Goal: Transaction & Acquisition: Purchase product/service

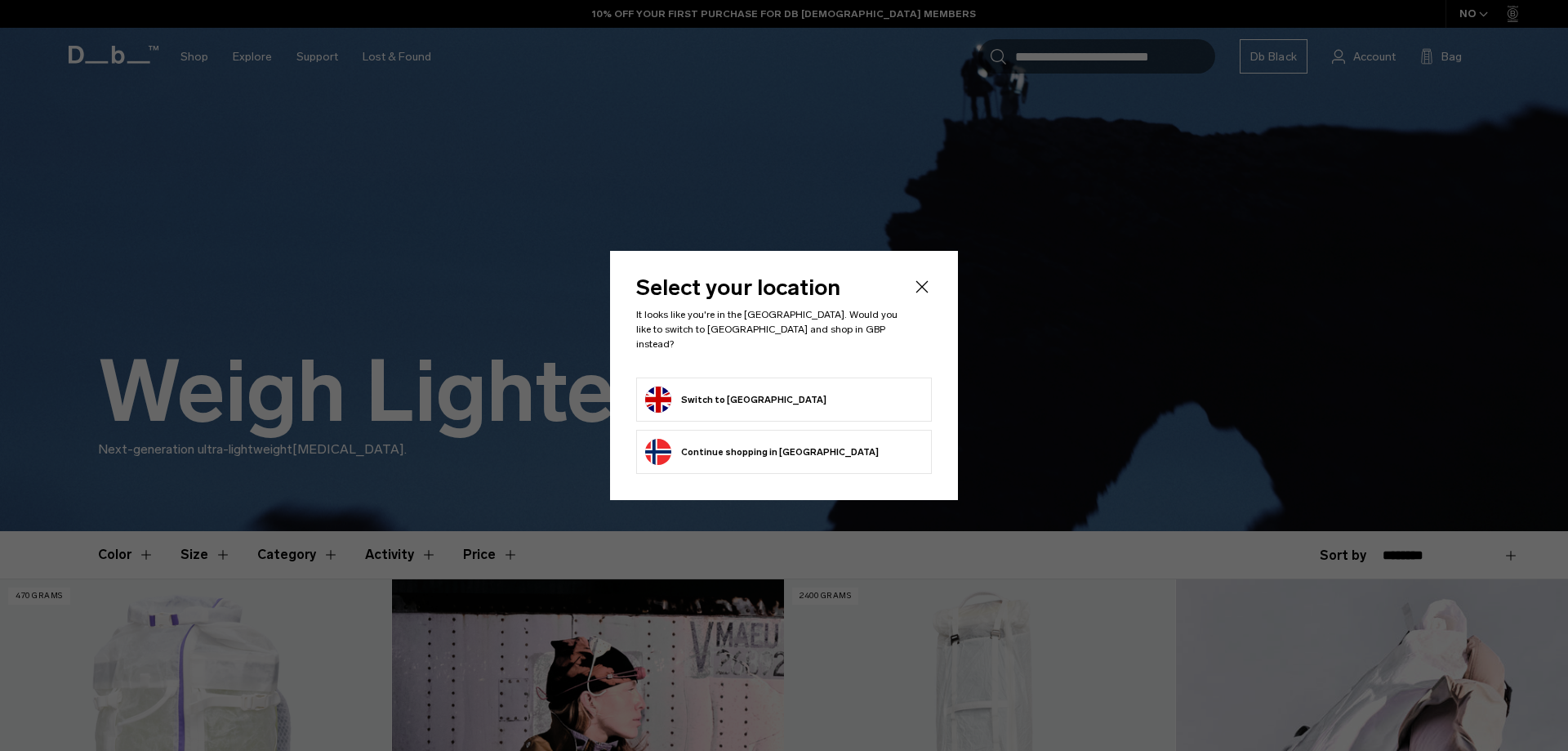
click at [728, 393] on button "Switch to United Kingdom" at bounding box center [736, 399] width 182 height 26
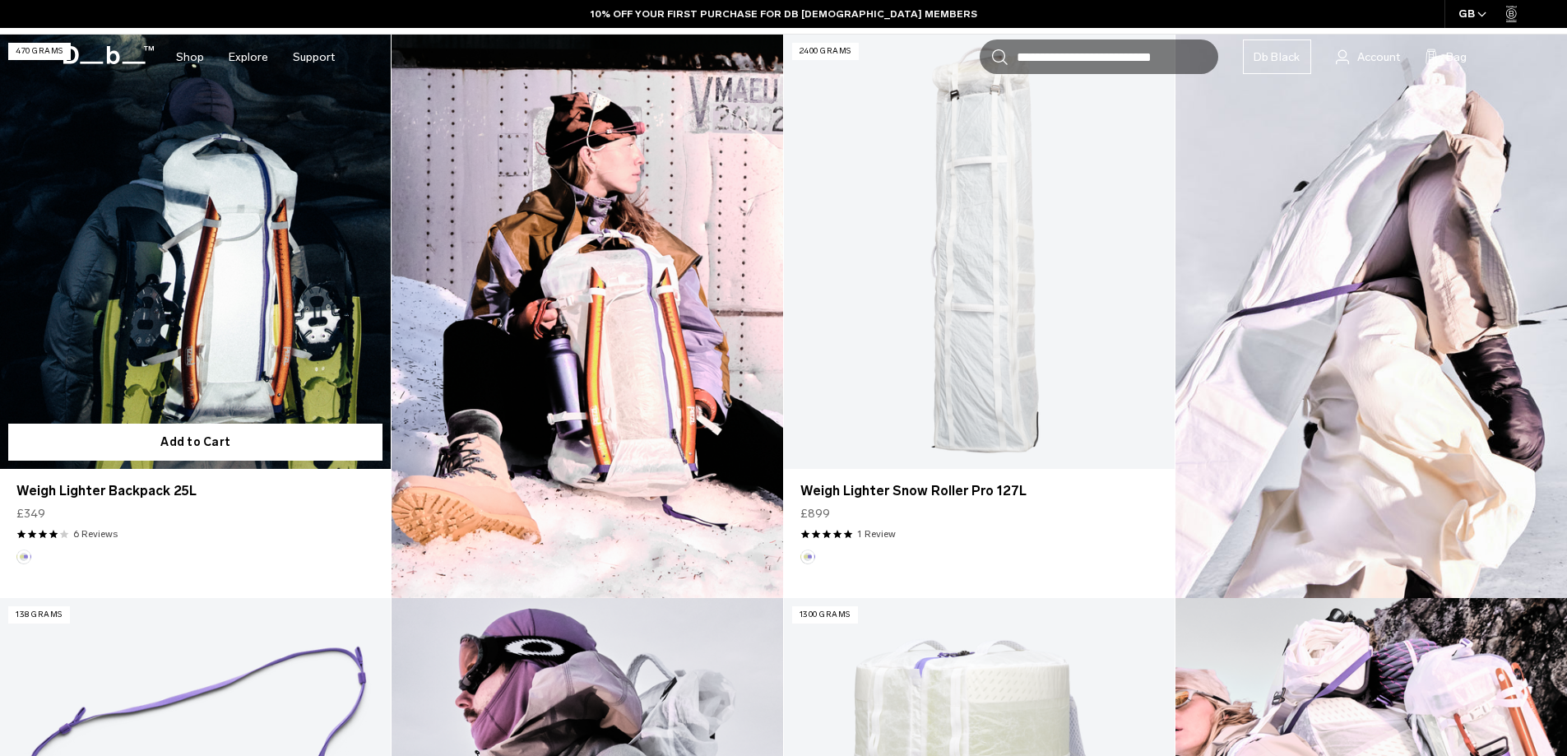
click at [141, 270] on link "Weigh Lighter Backpack 25L" at bounding box center [195, 252] width 391 height 434
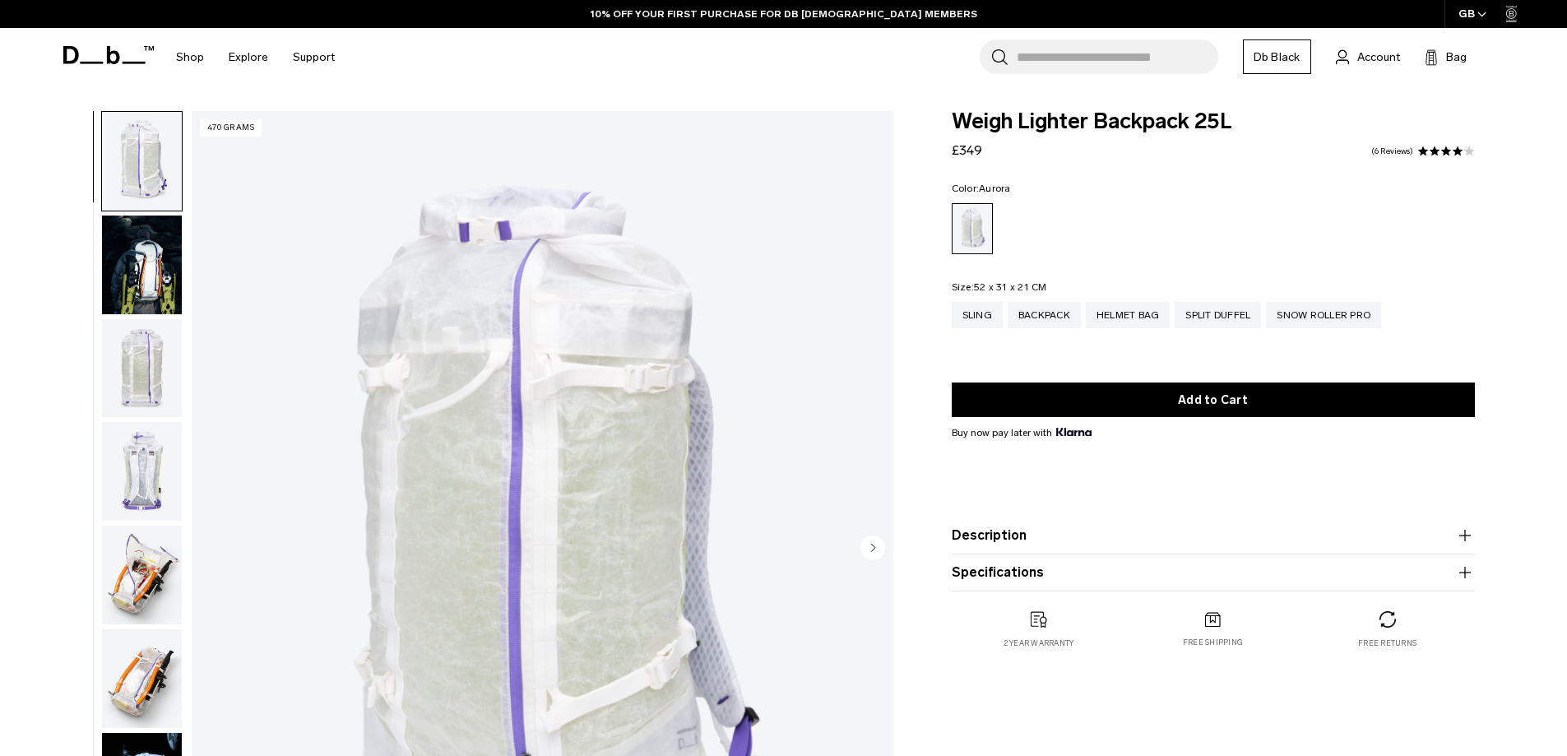
click at [95, 360] on div at bounding box center [138, 549] width 90 height 876
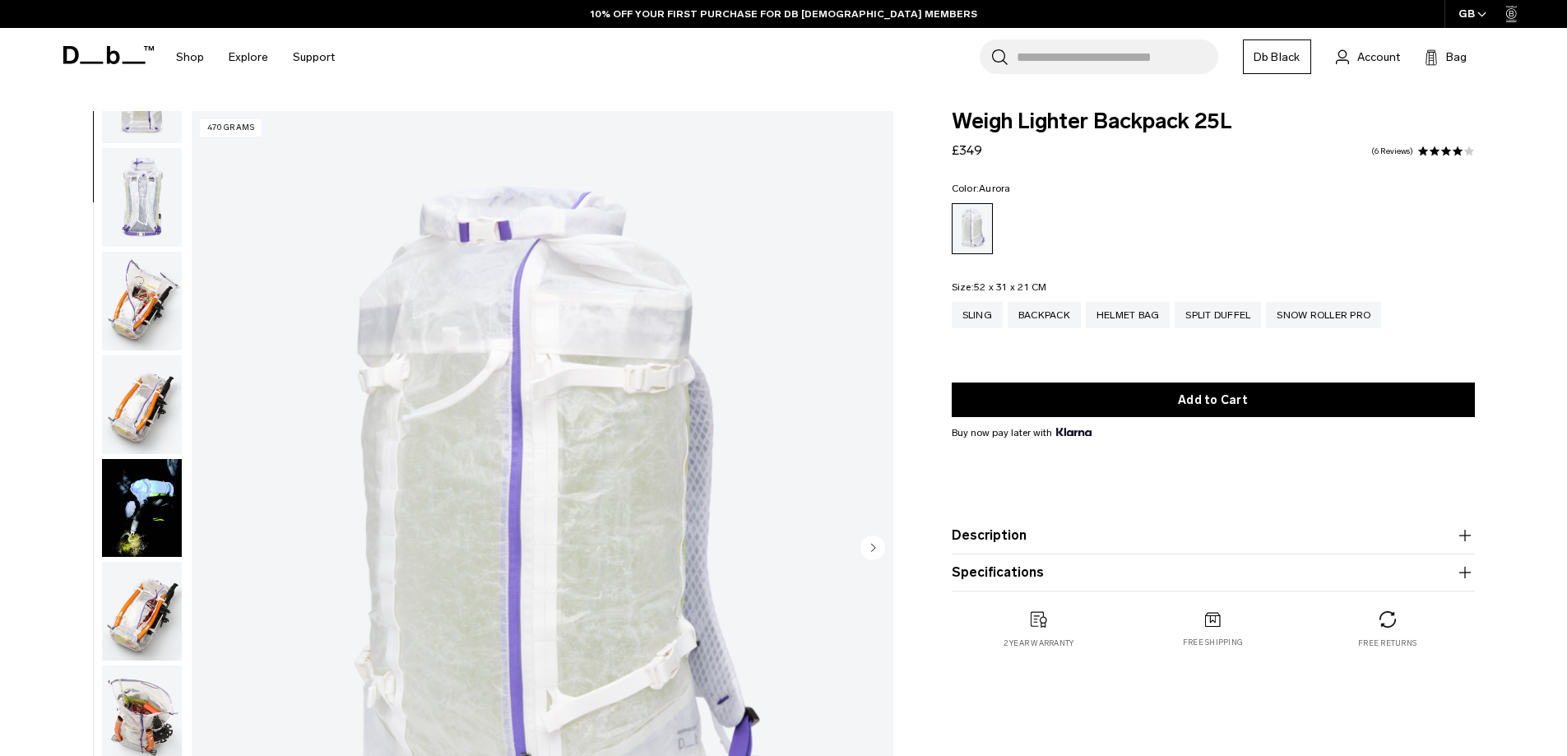
click at [158, 420] on img "button" at bounding box center [142, 404] width 80 height 99
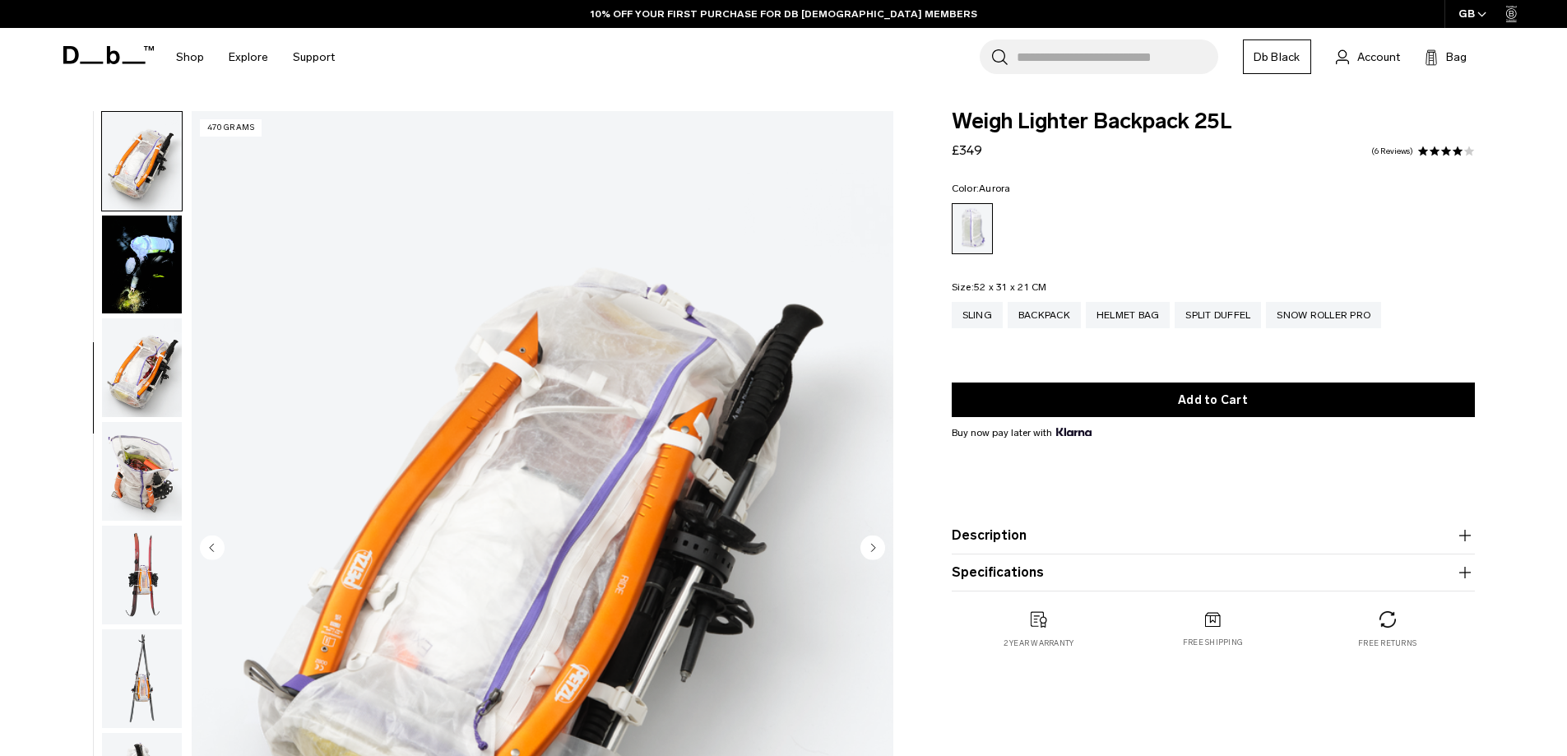
click at [135, 546] on img "button" at bounding box center [142, 575] width 80 height 99
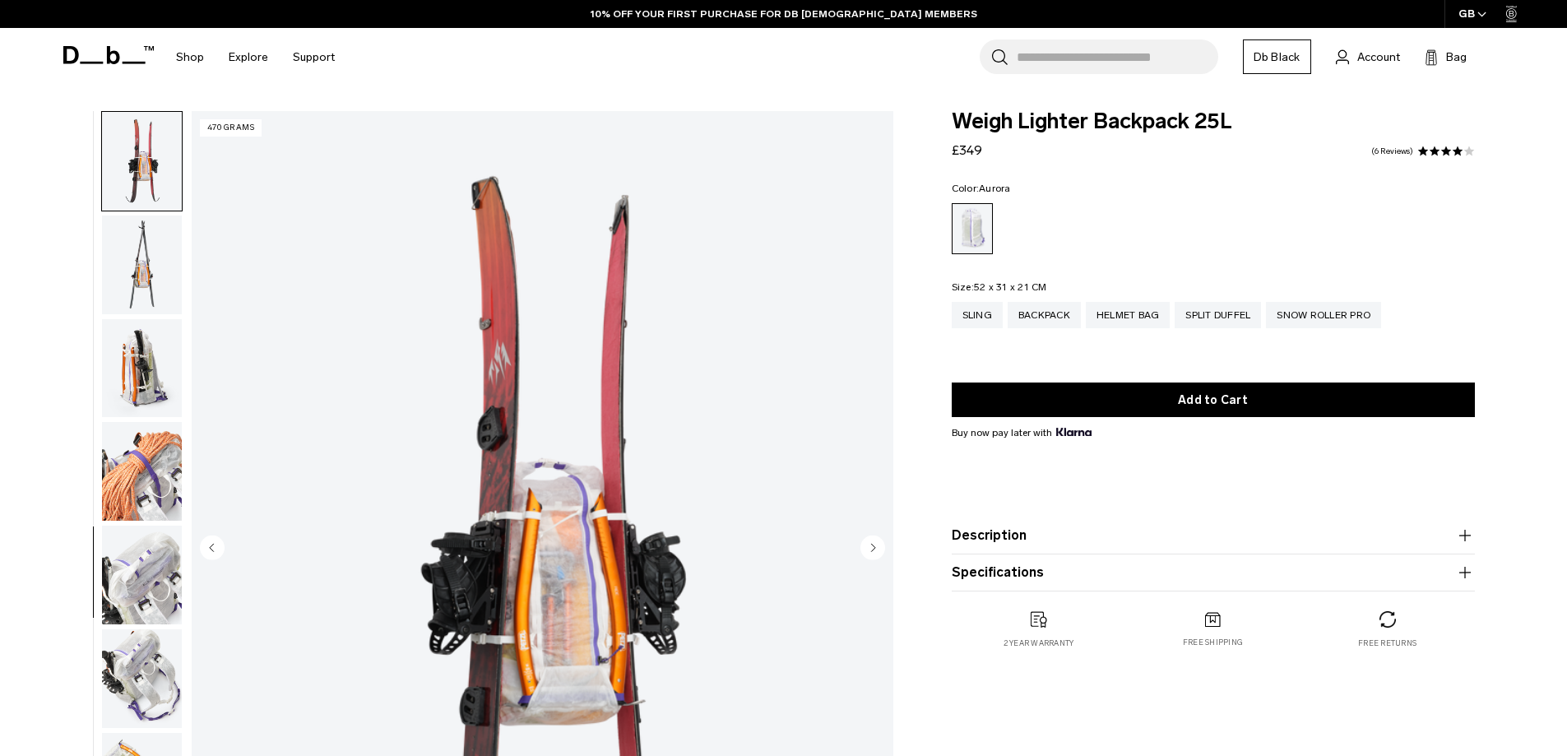
scroll to position [983, 0]
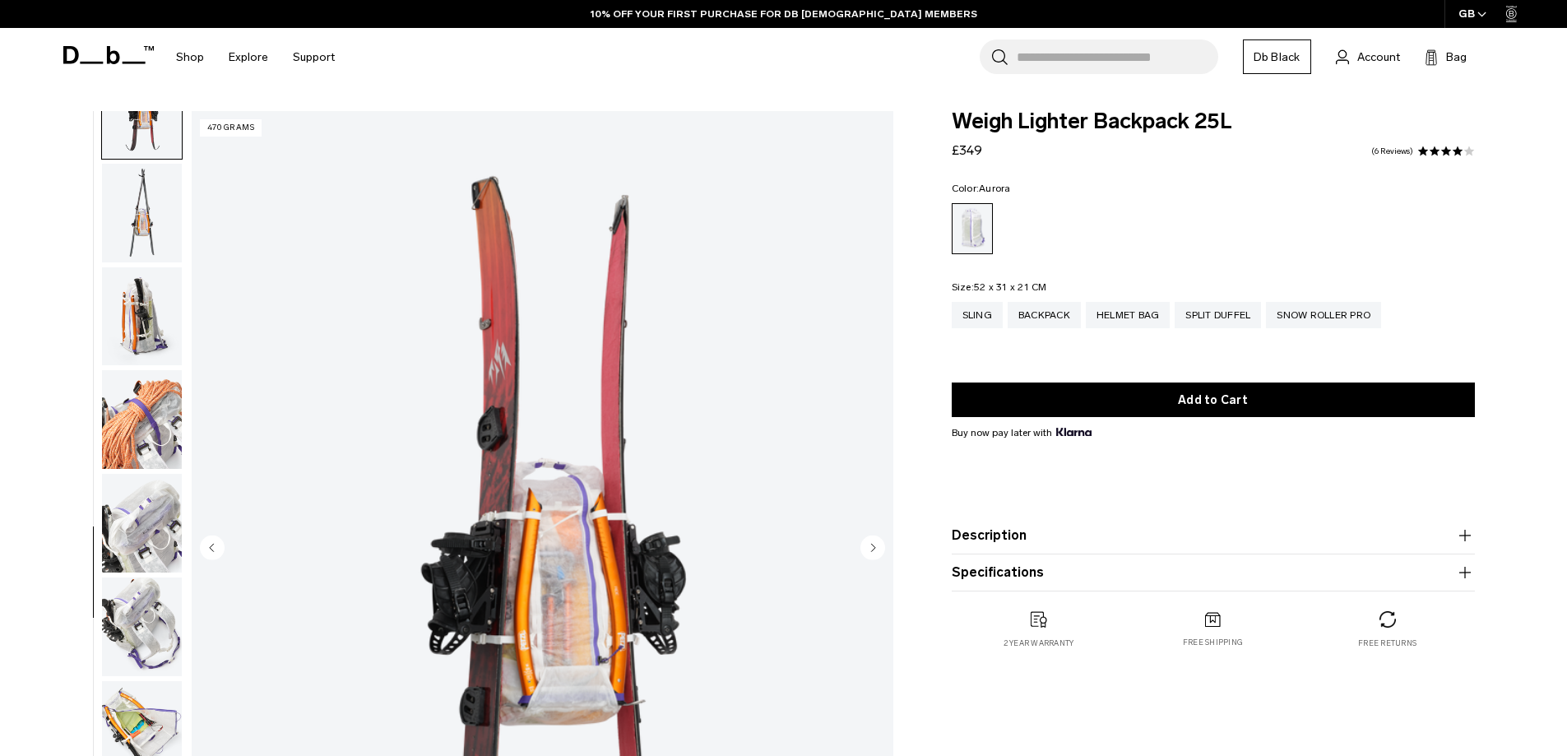
click at [140, 538] on img "button" at bounding box center [142, 523] width 80 height 99
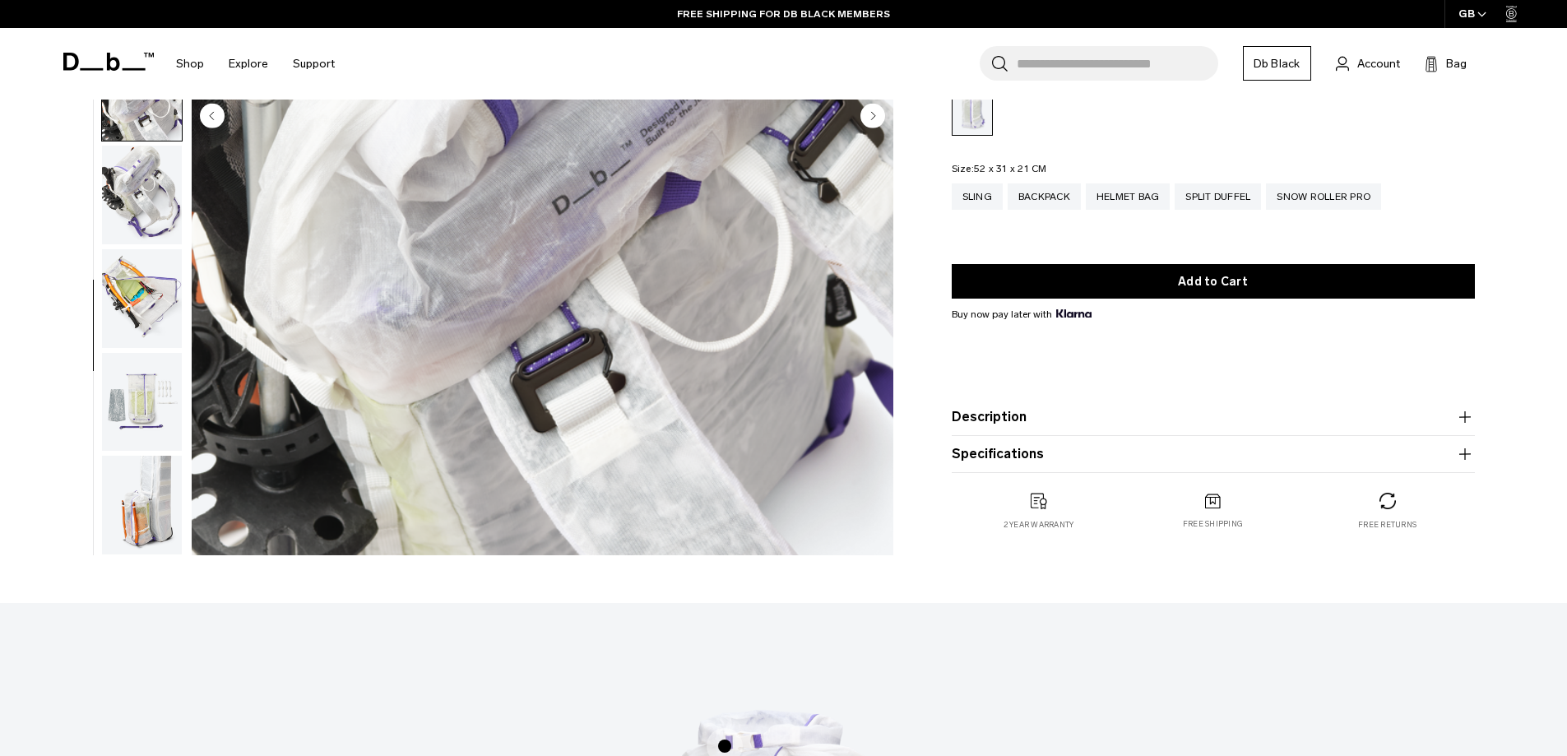
scroll to position [137, 0]
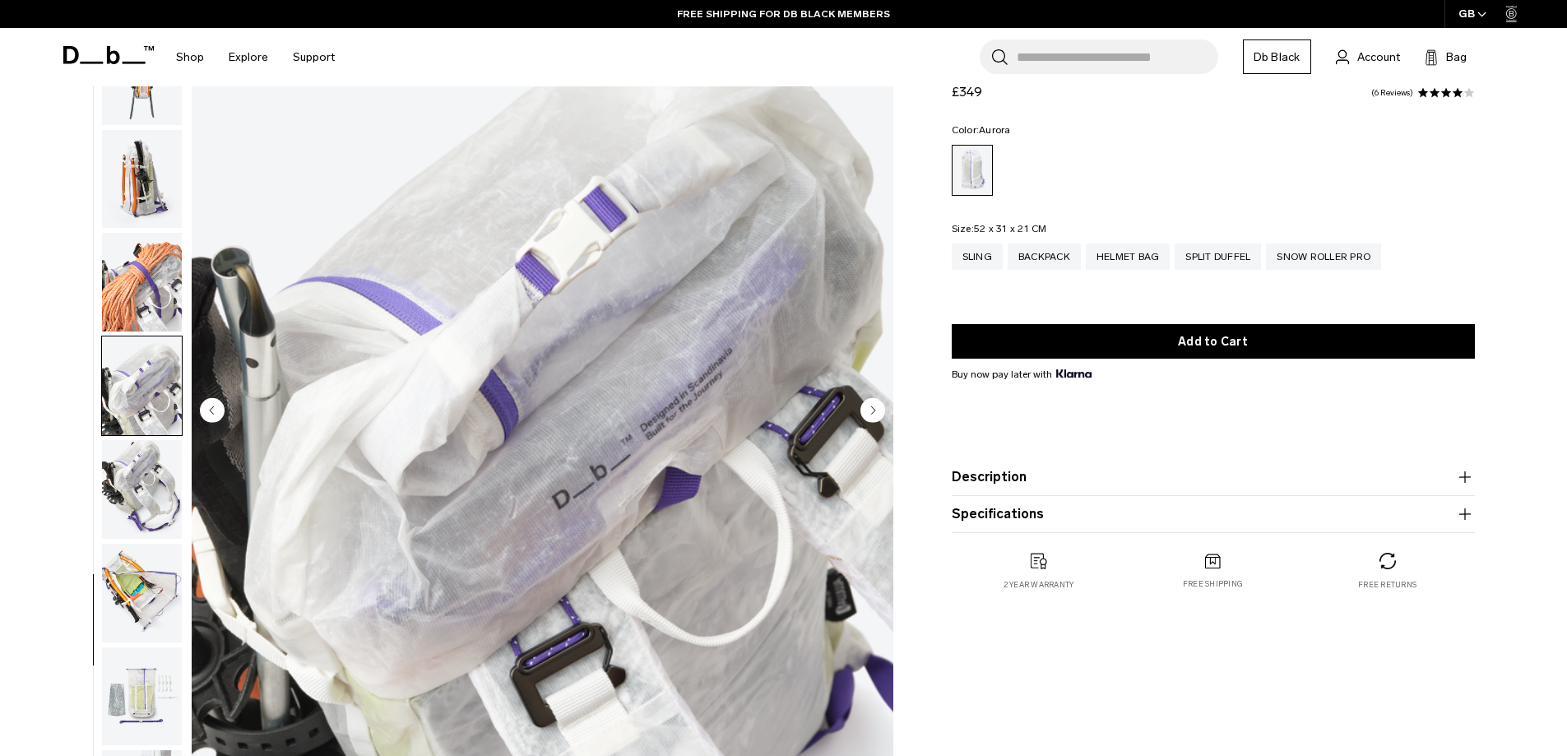
click at [136, 281] on img "button" at bounding box center [142, 282] width 80 height 99
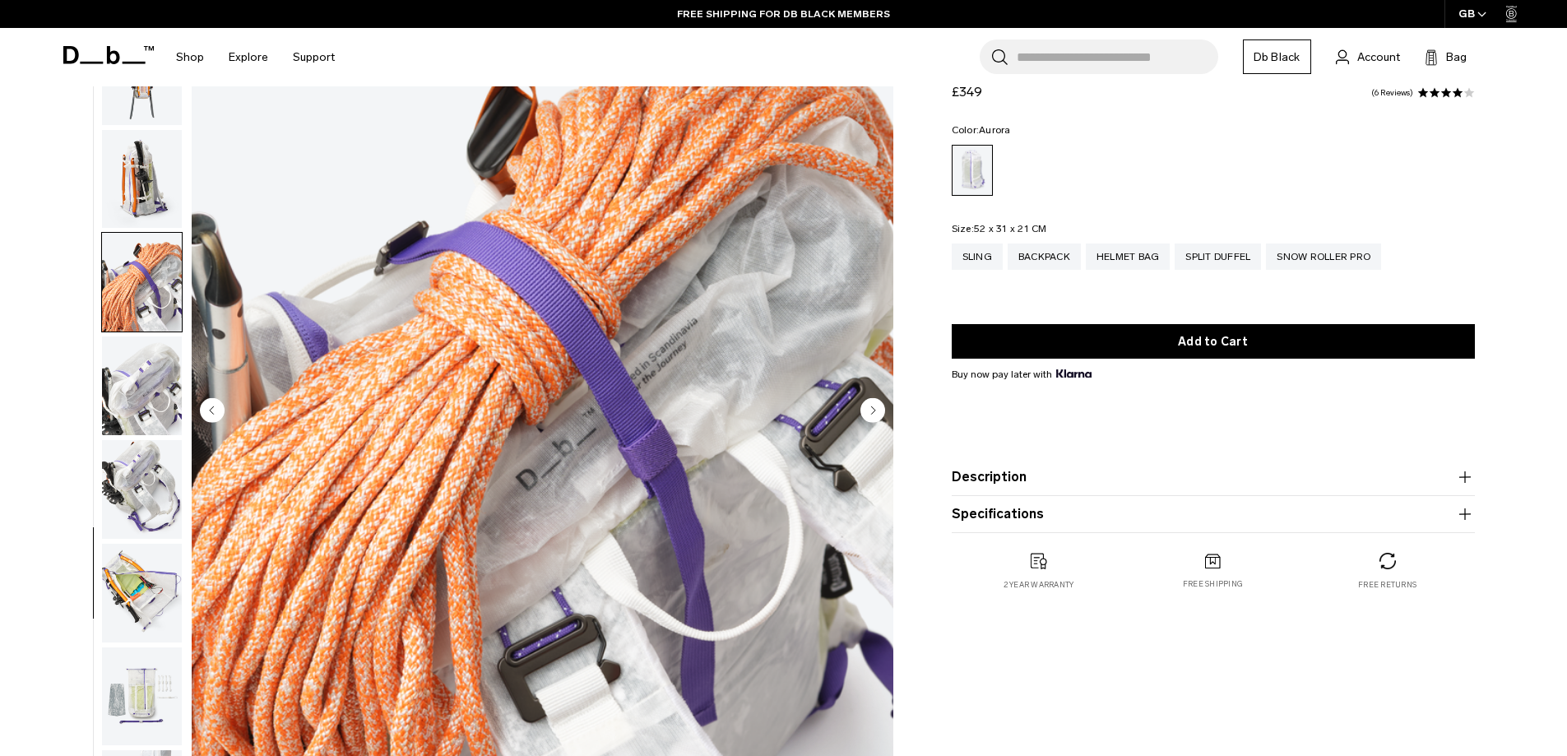
click at [130, 171] on img "button" at bounding box center [142, 179] width 80 height 99
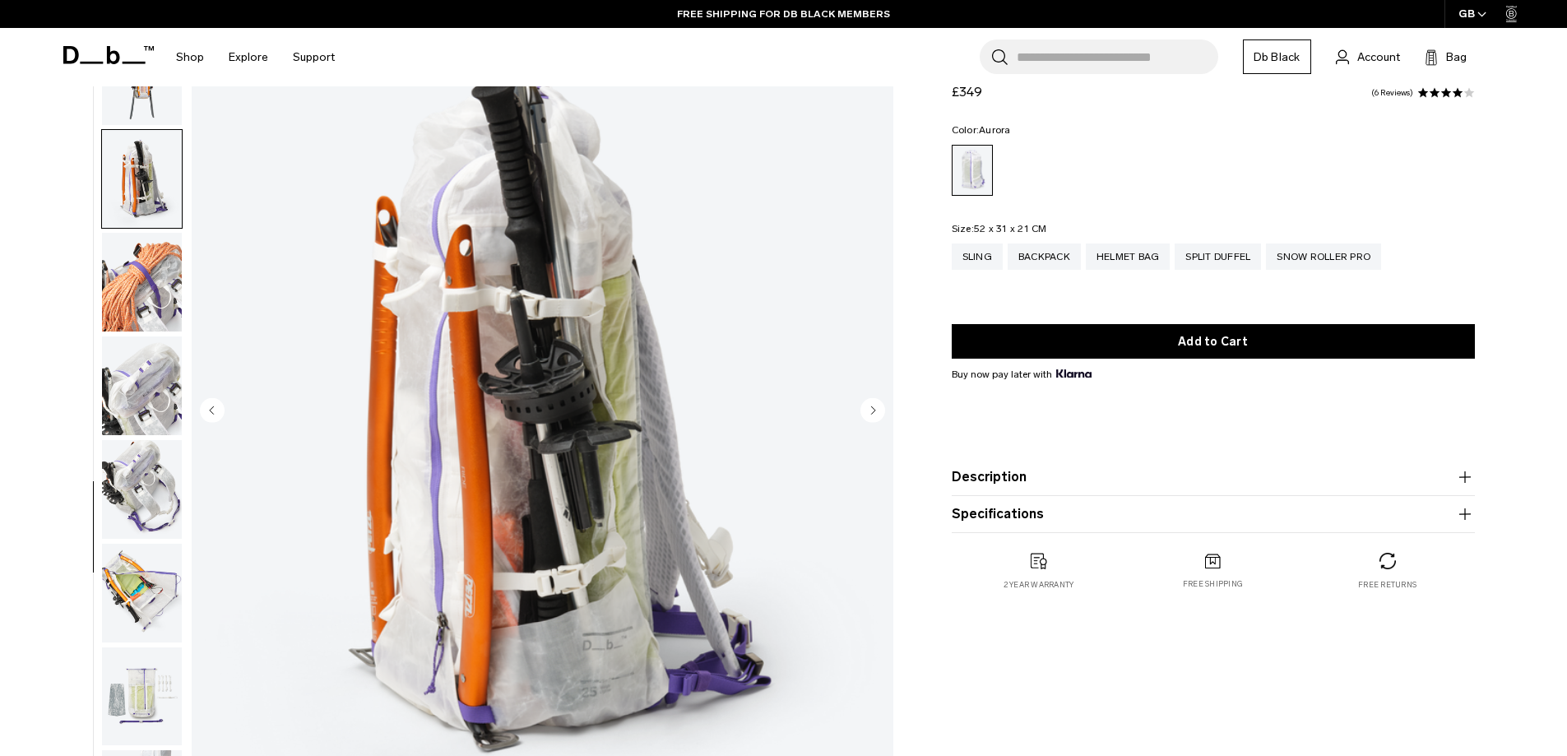
click at [153, 120] on img "button" at bounding box center [142, 75] width 80 height 99
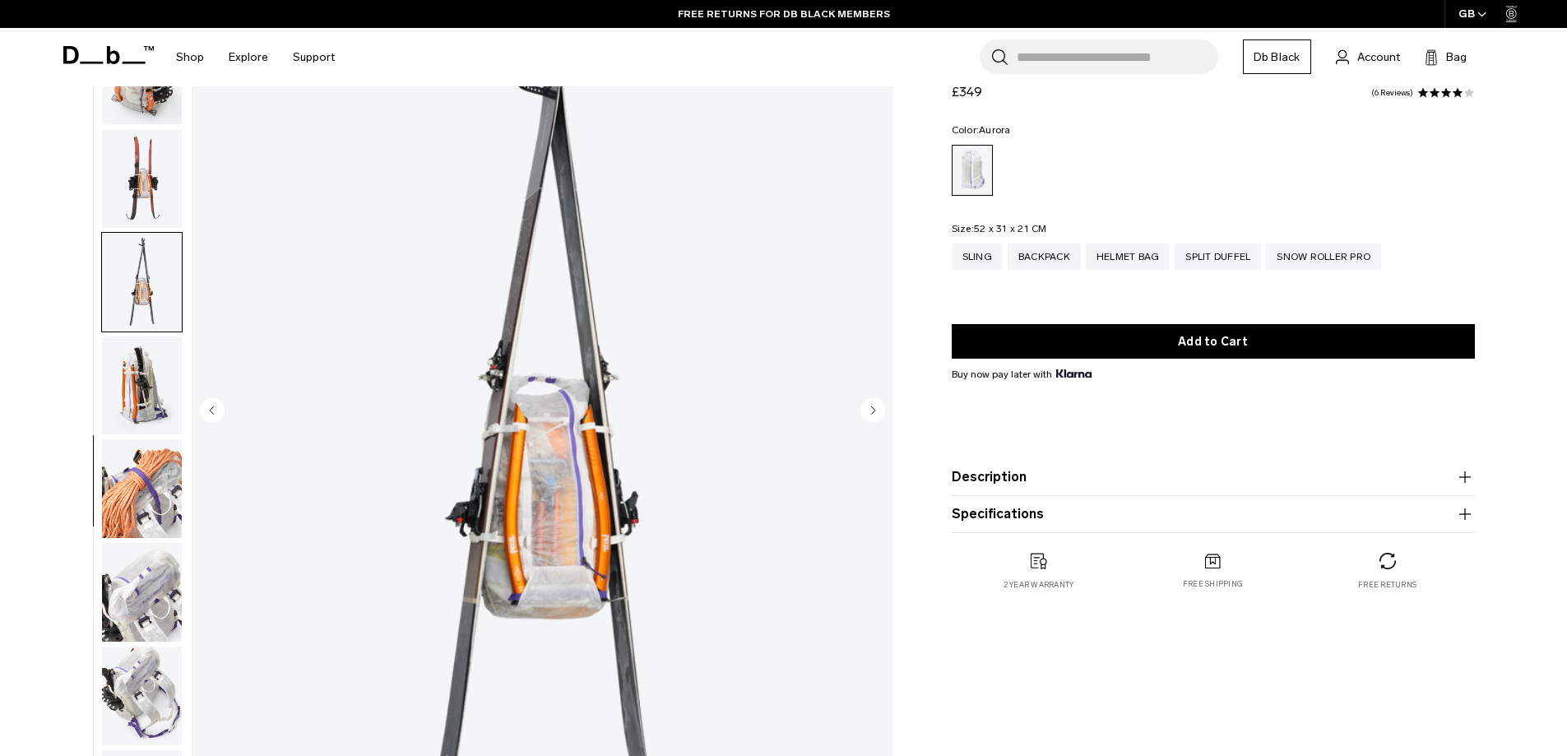
scroll to position [572, 0]
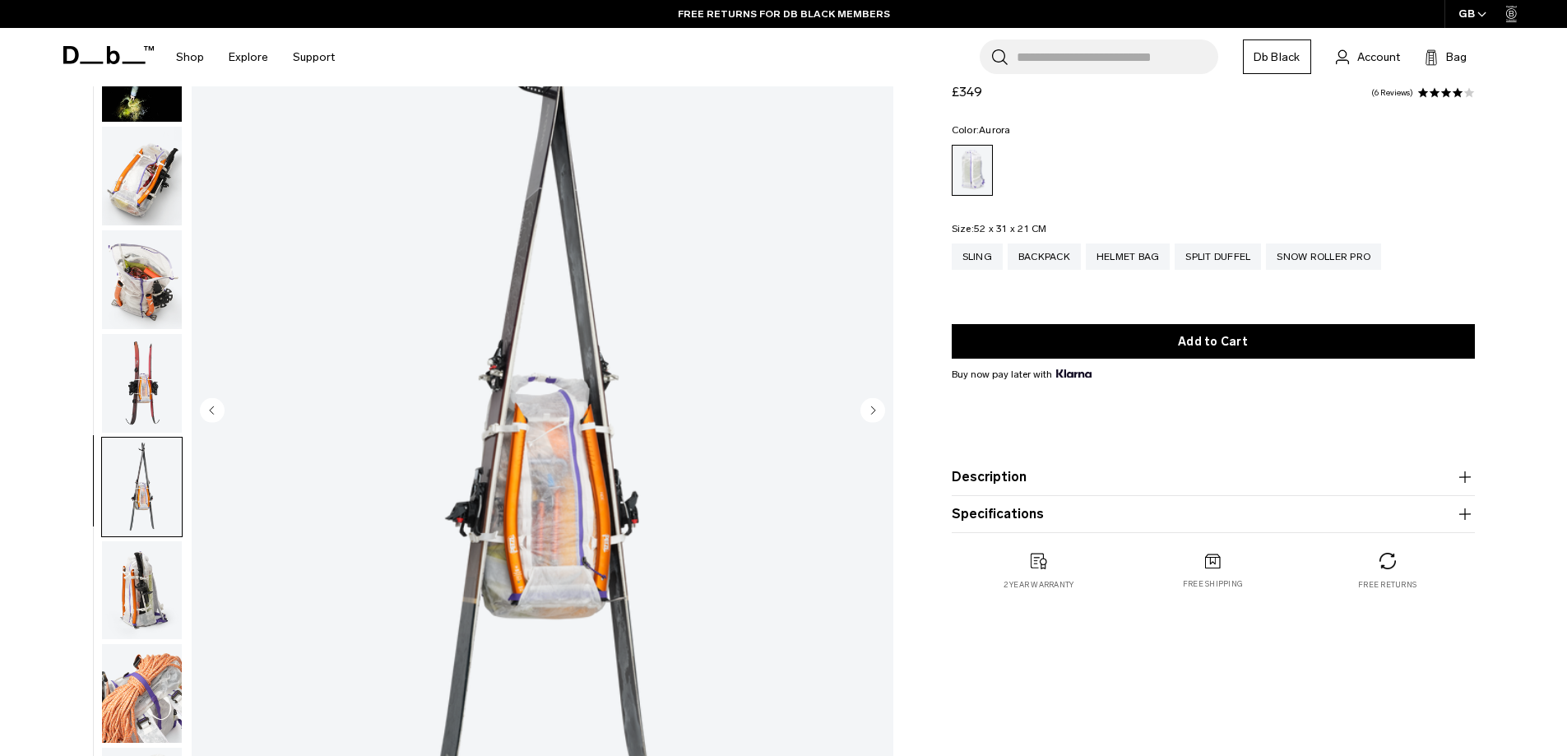
click at [139, 171] on img "button" at bounding box center [142, 176] width 80 height 99
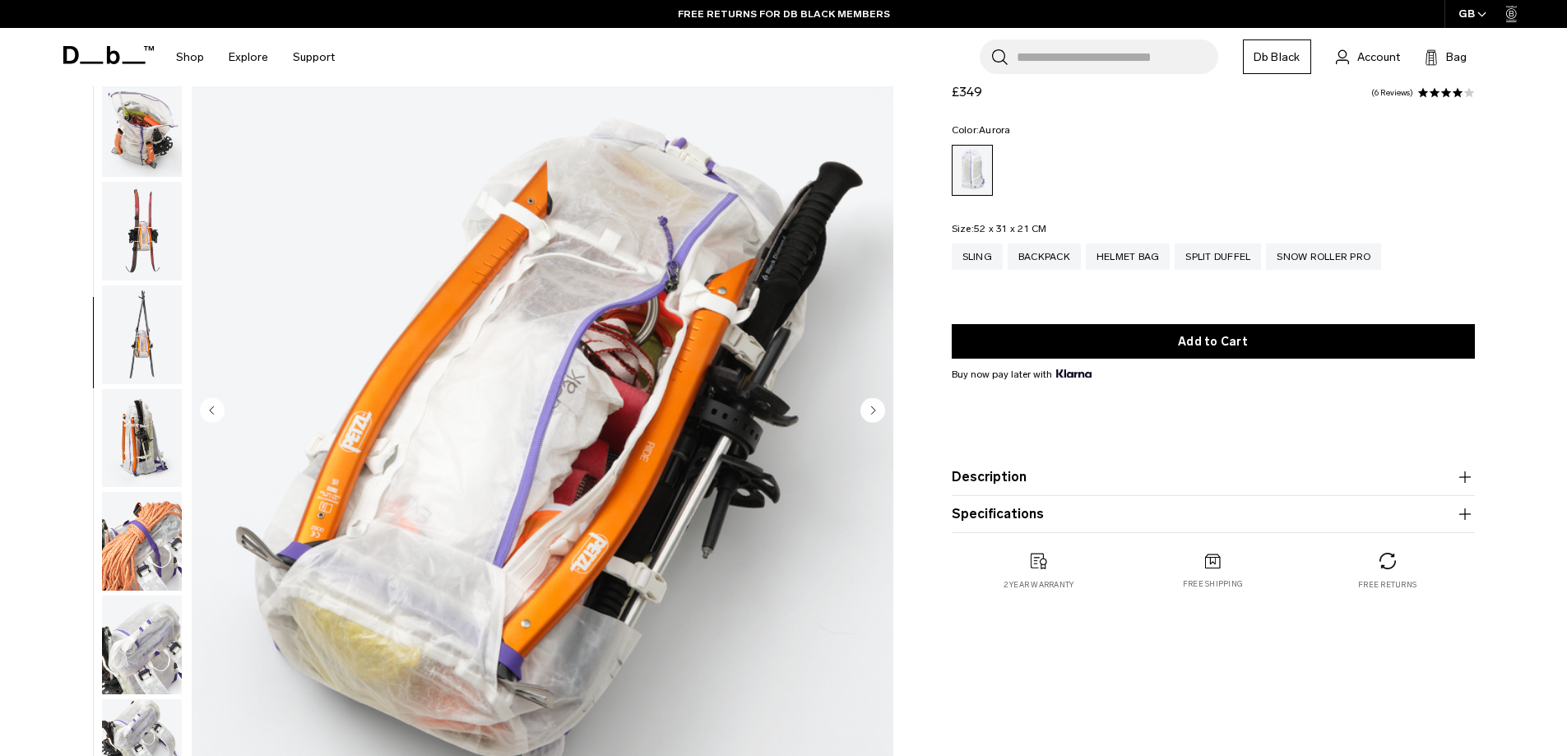
scroll to position [313, 0]
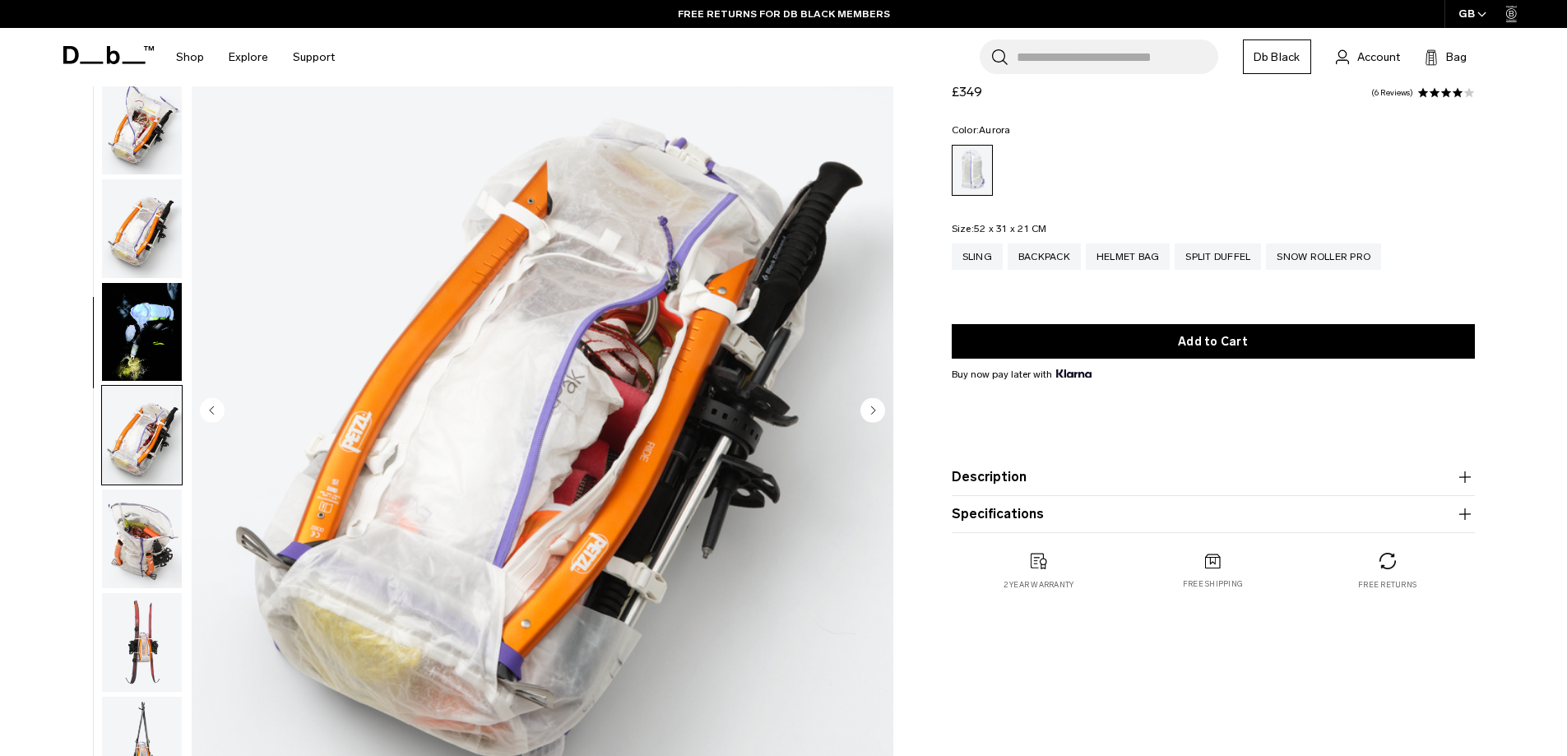
click at [146, 145] on img "button" at bounding box center [142, 125] width 80 height 99
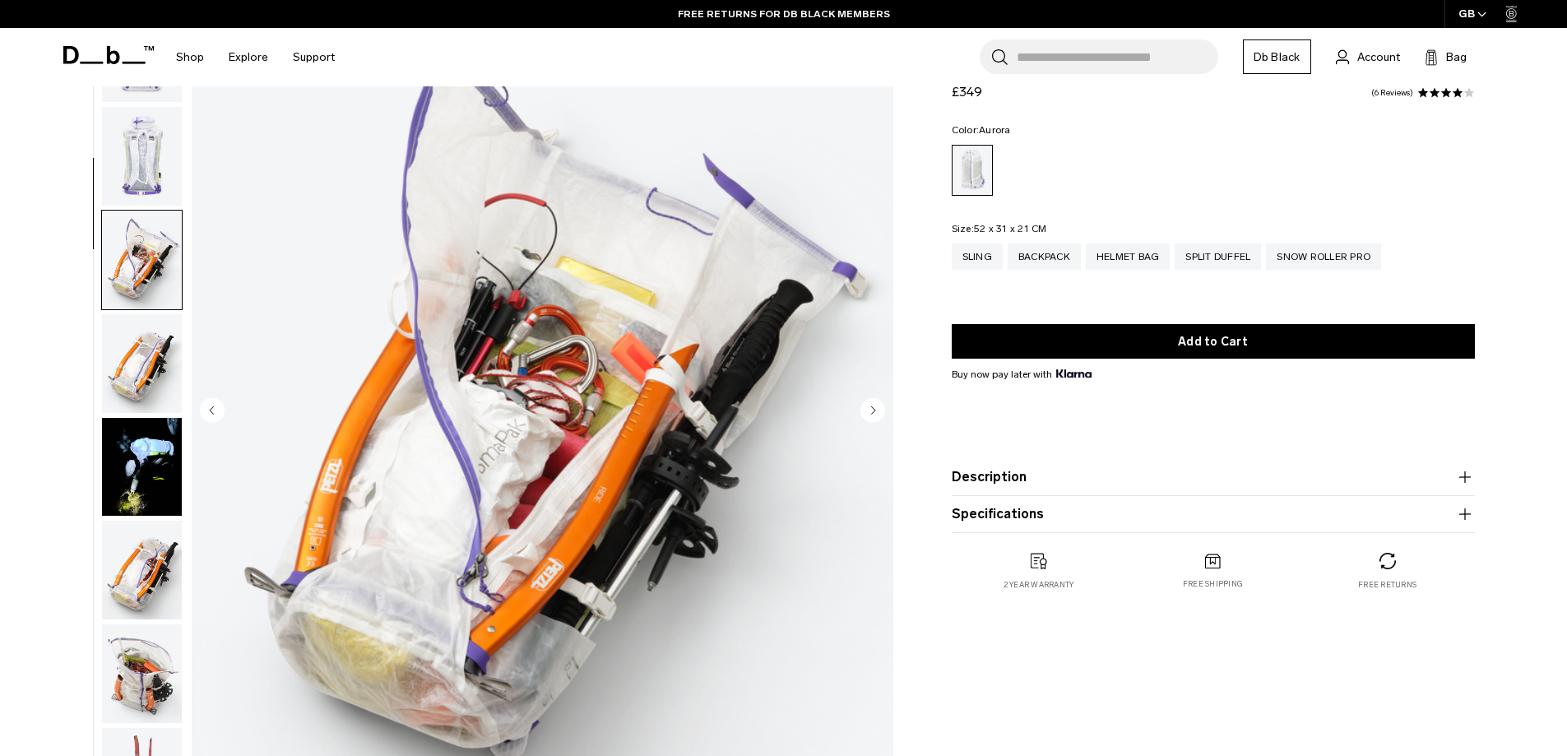
scroll to position [0, 0]
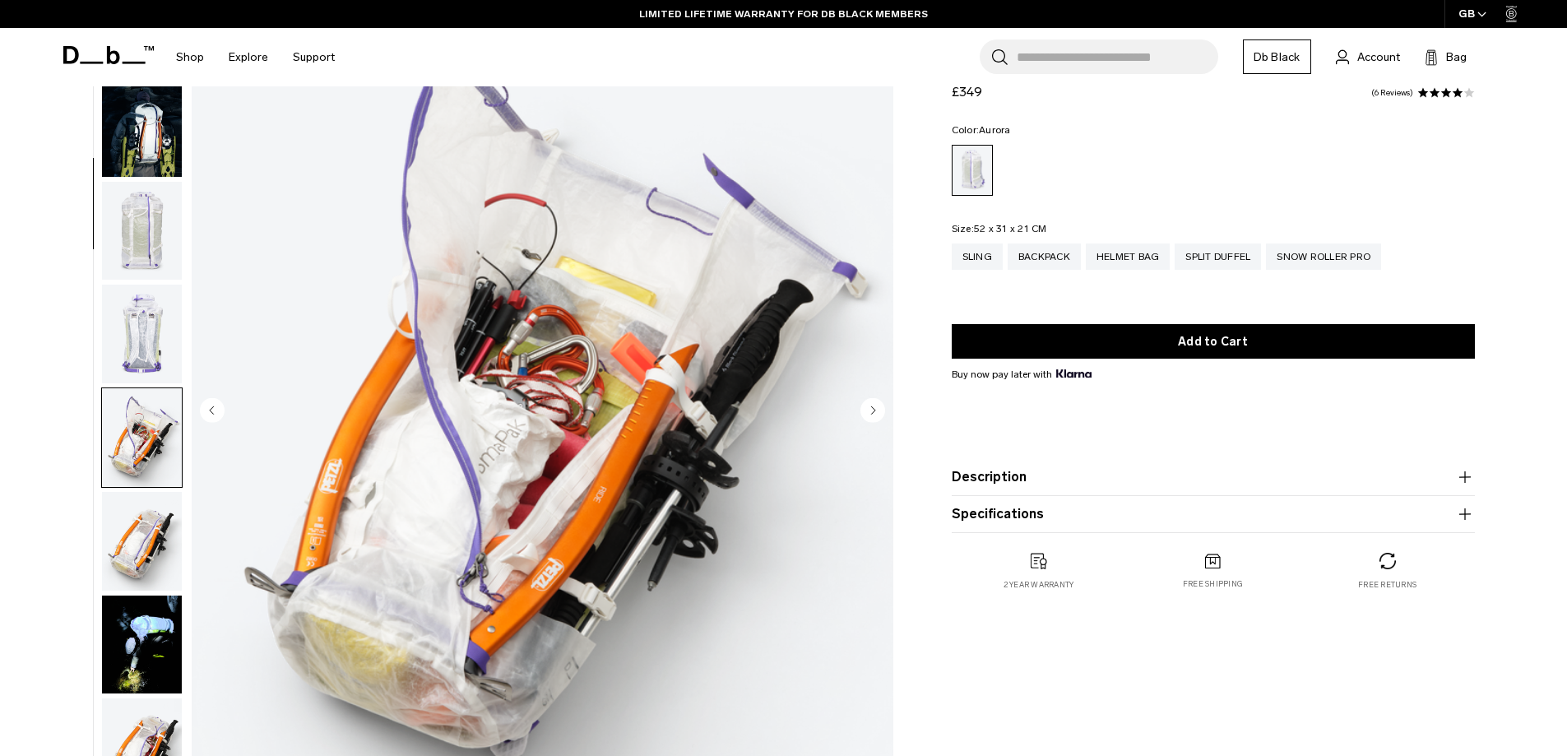
click at [127, 259] on img "button" at bounding box center [142, 231] width 80 height 99
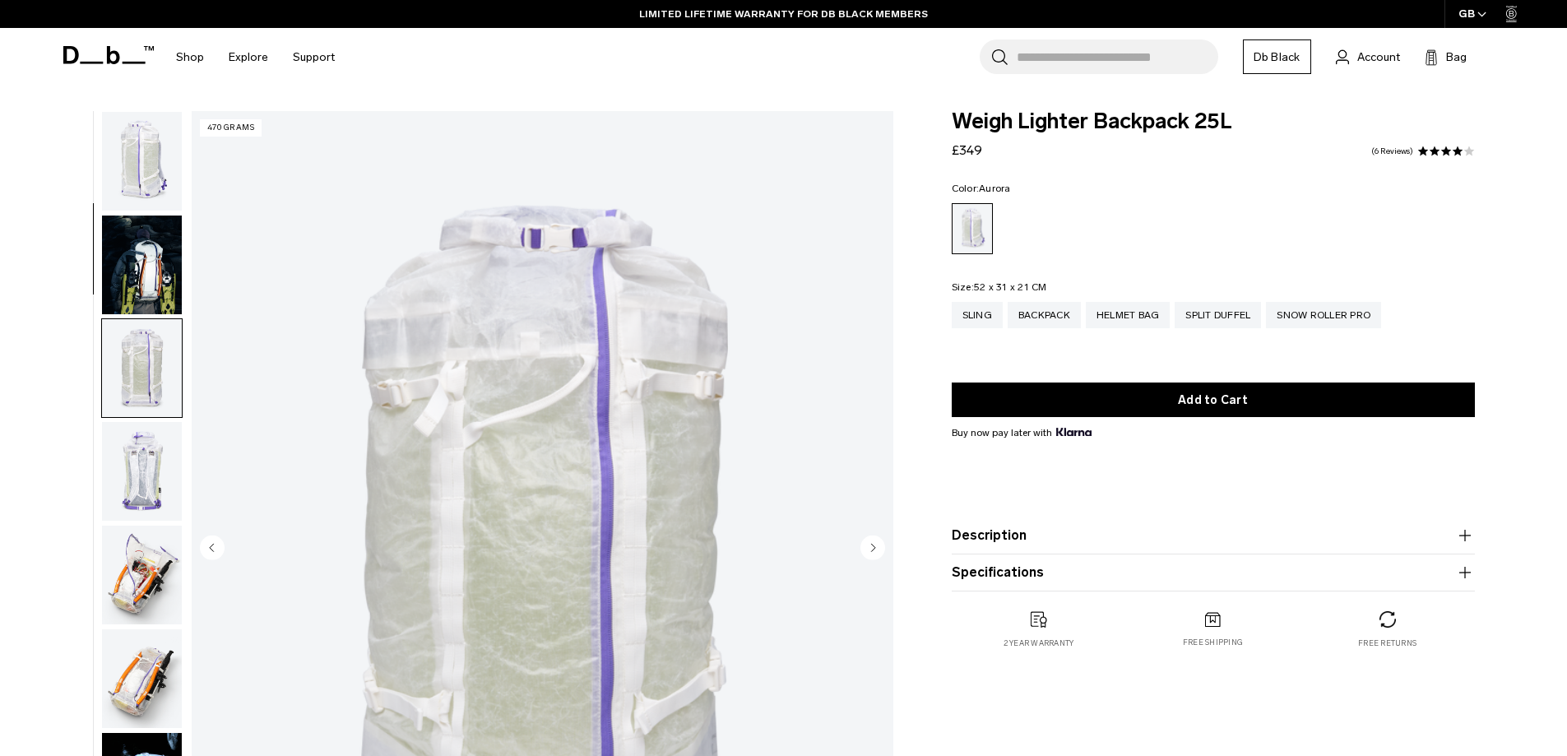
click at [104, 50] on icon at bounding box center [108, 55] width 90 height 18
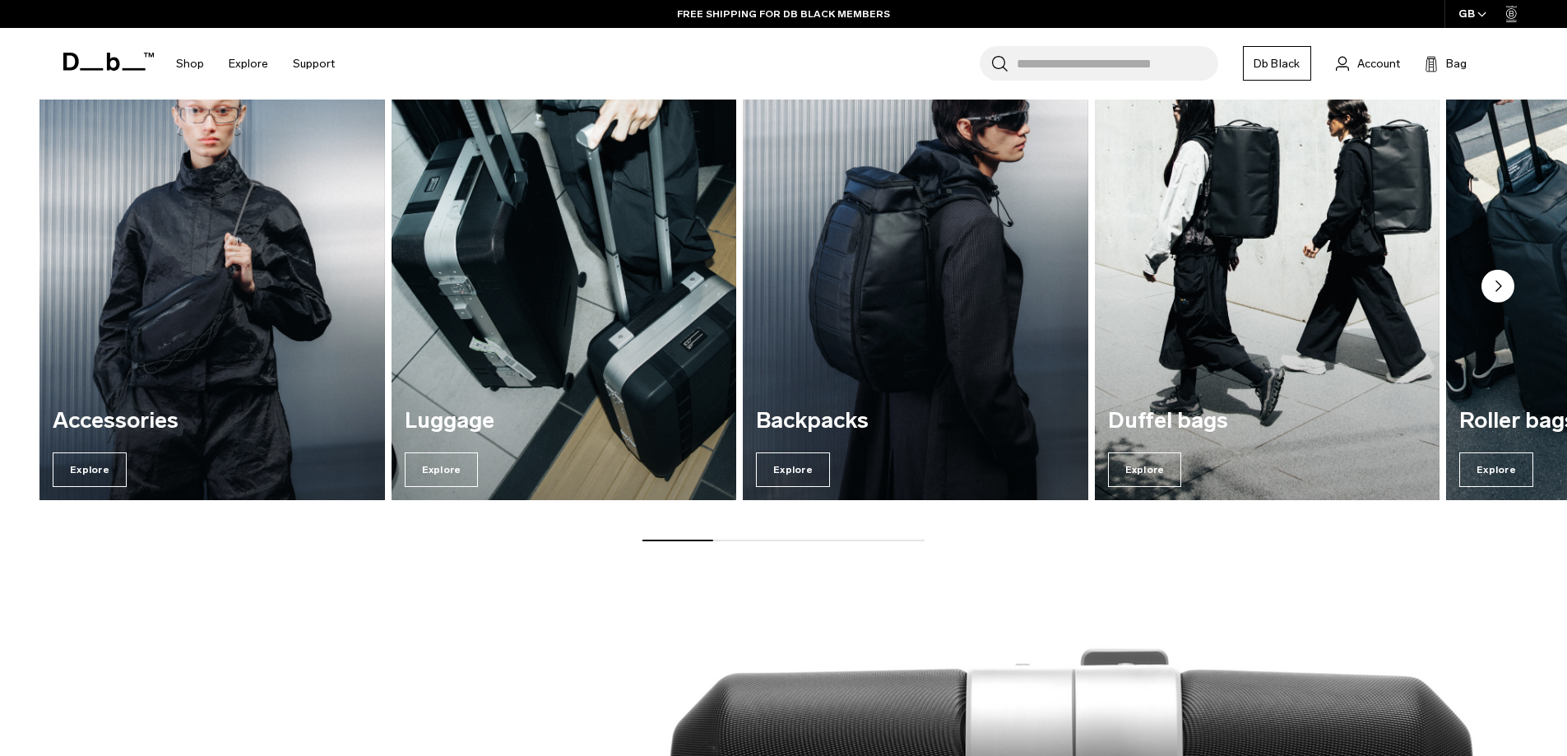
scroll to position [2194, 0]
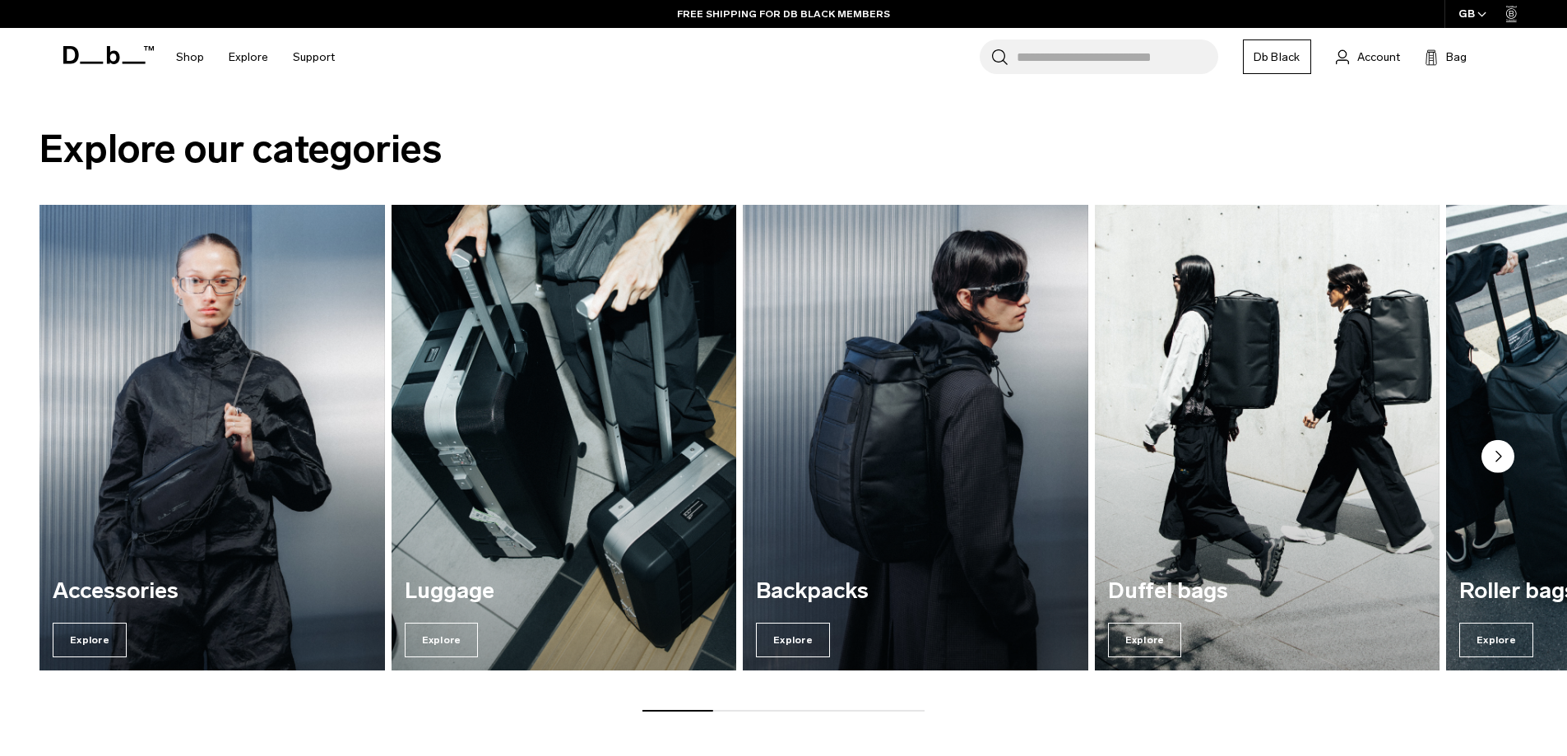
click at [1501, 456] on icon "Next slide" at bounding box center [1498, 457] width 5 height 10
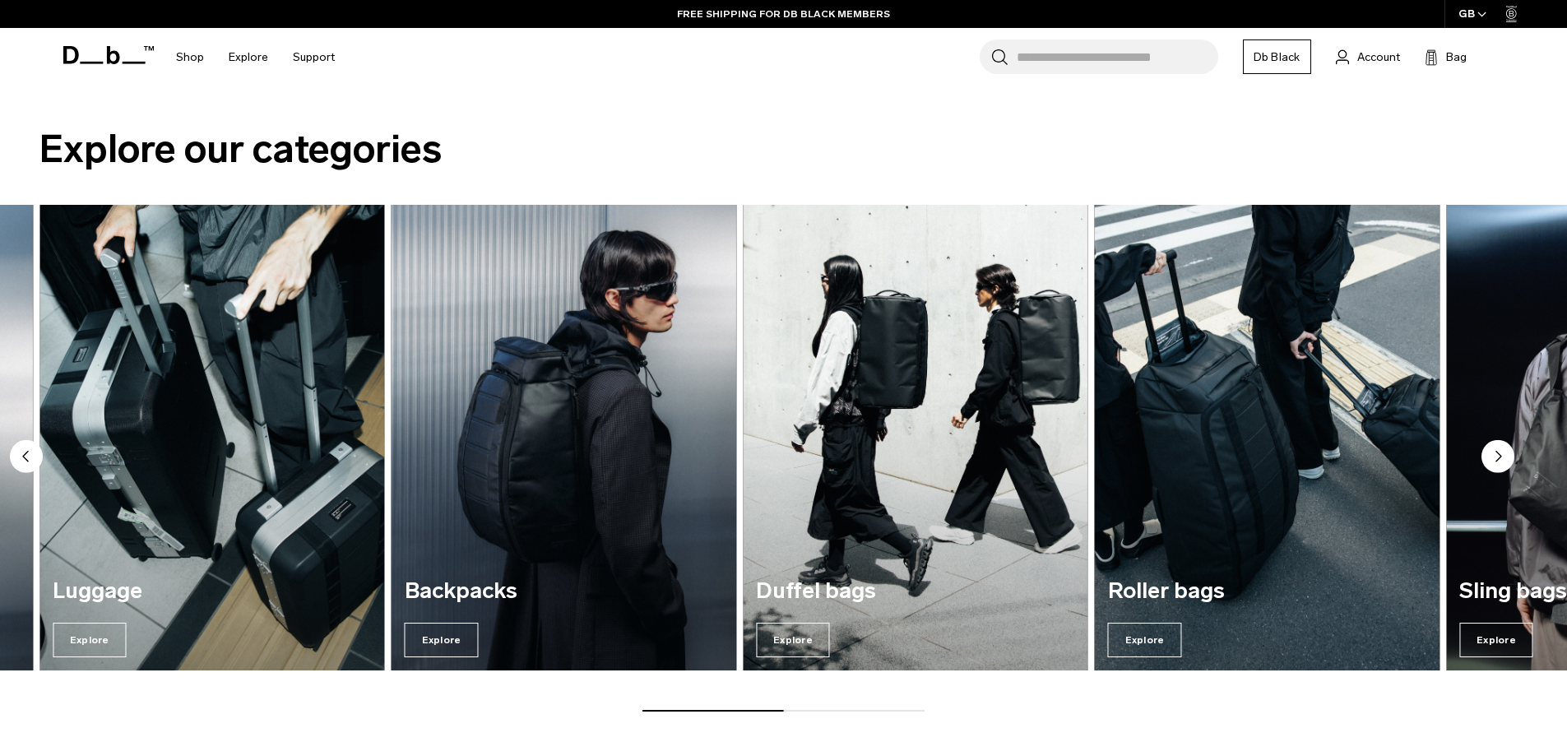
click at [1501, 456] on icon "Next slide" at bounding box center [1498, 457] width 5 height 10
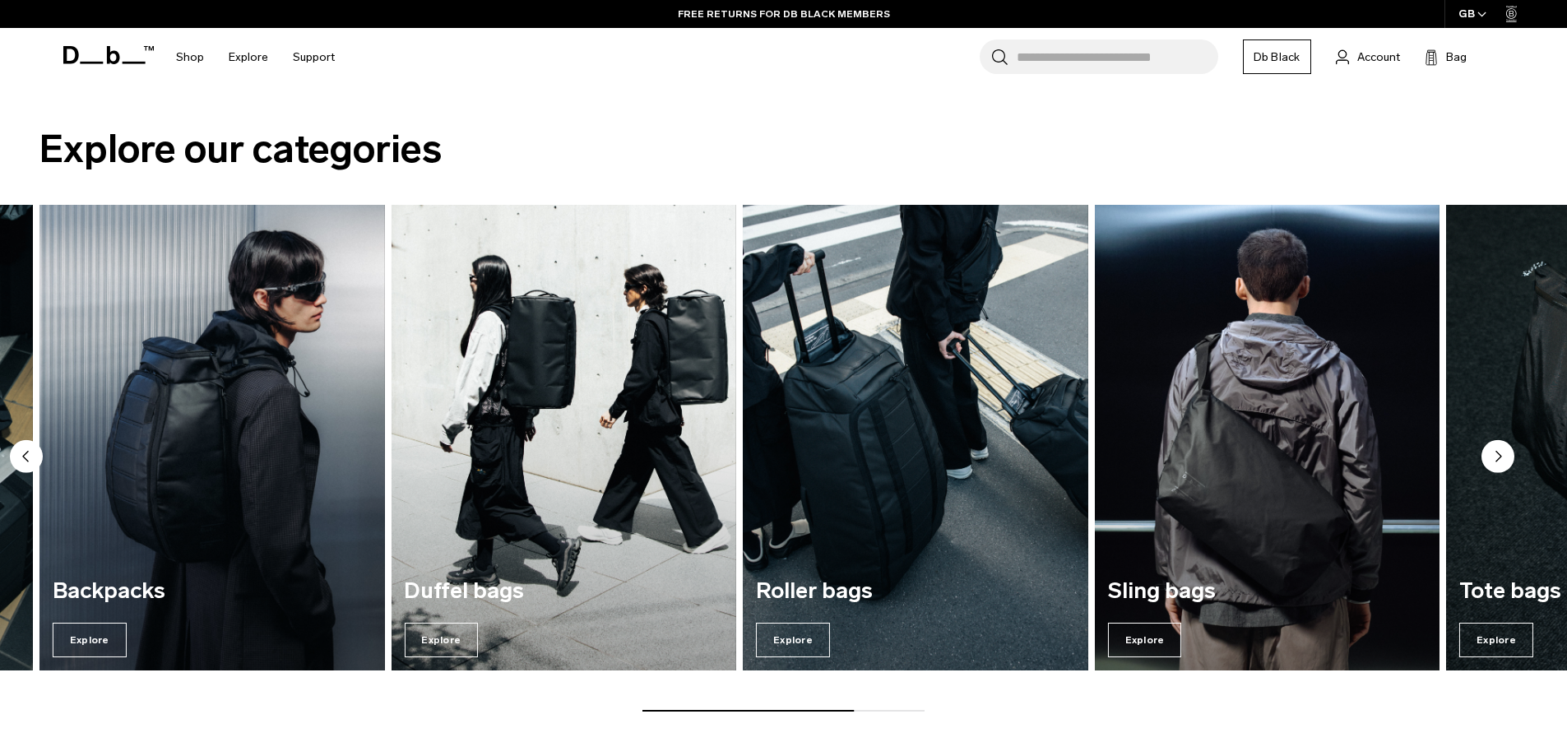
click at [1501, 456] on icon "Next slide" at bounding box center [1498, 457] width 5 height 10
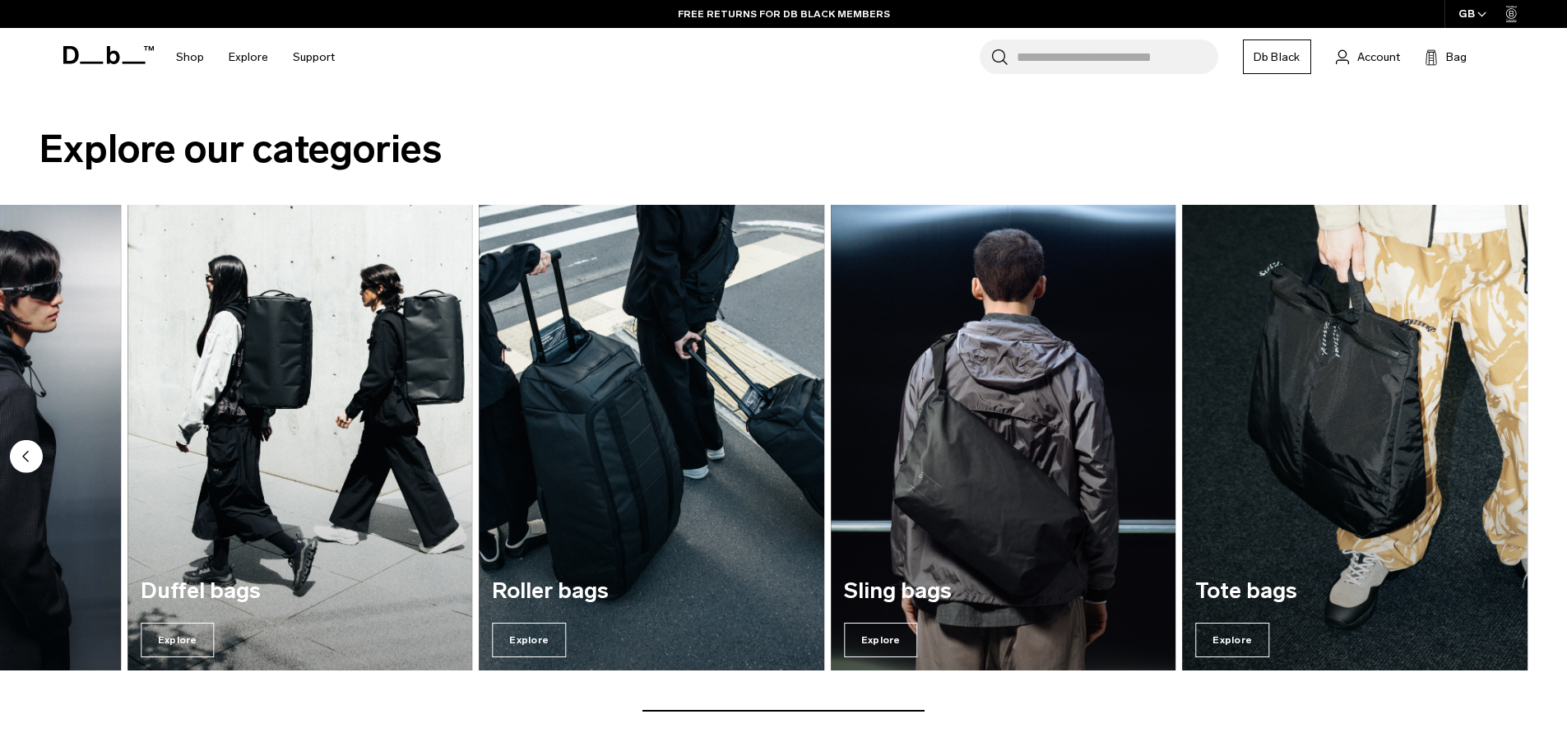
click at [14, 454] on circle "Previous slide" at bounding box center [26, 456] width 33 height 33
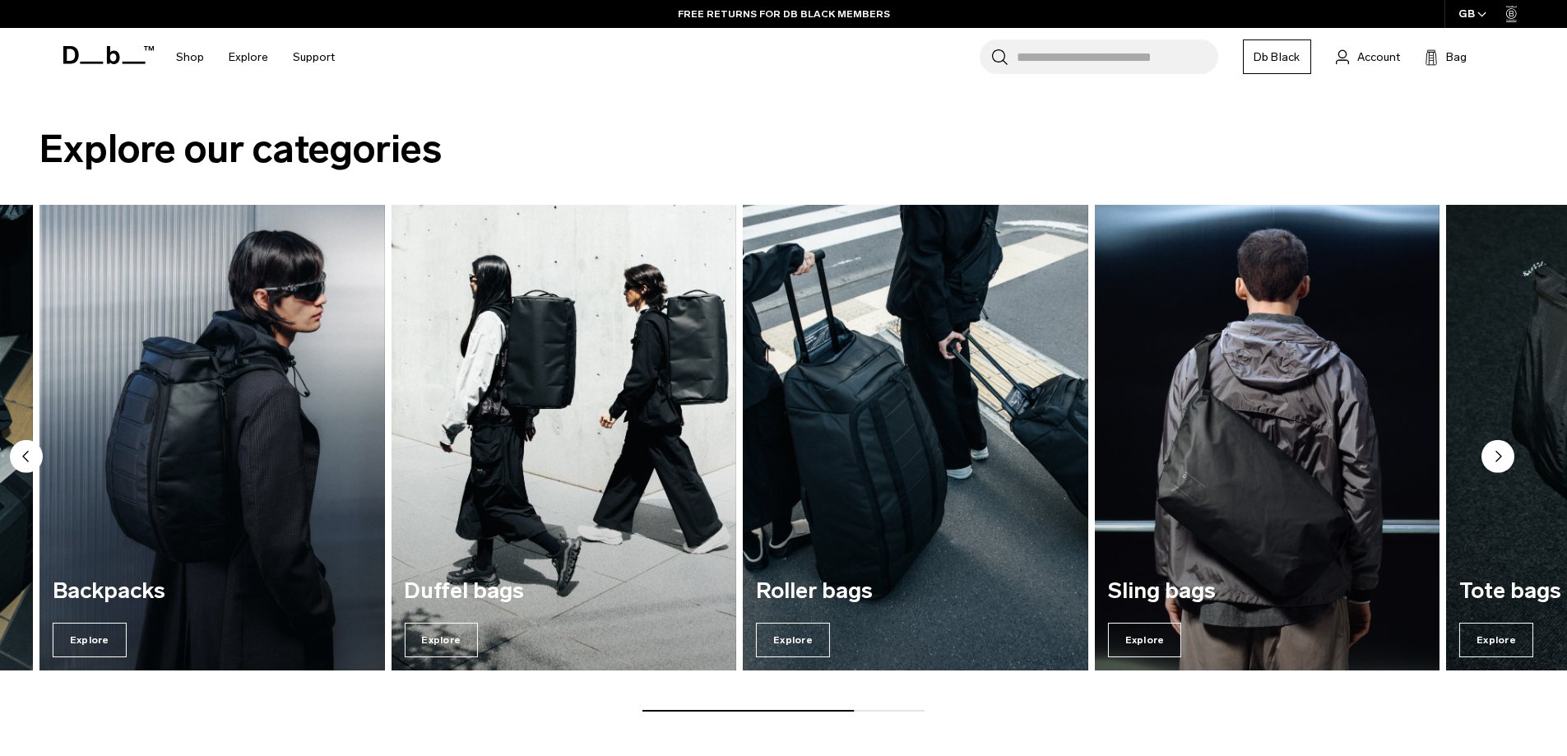
click at [14, 454] on circle "Previous slide" at bounding box center [26, 456] width 33 height 33
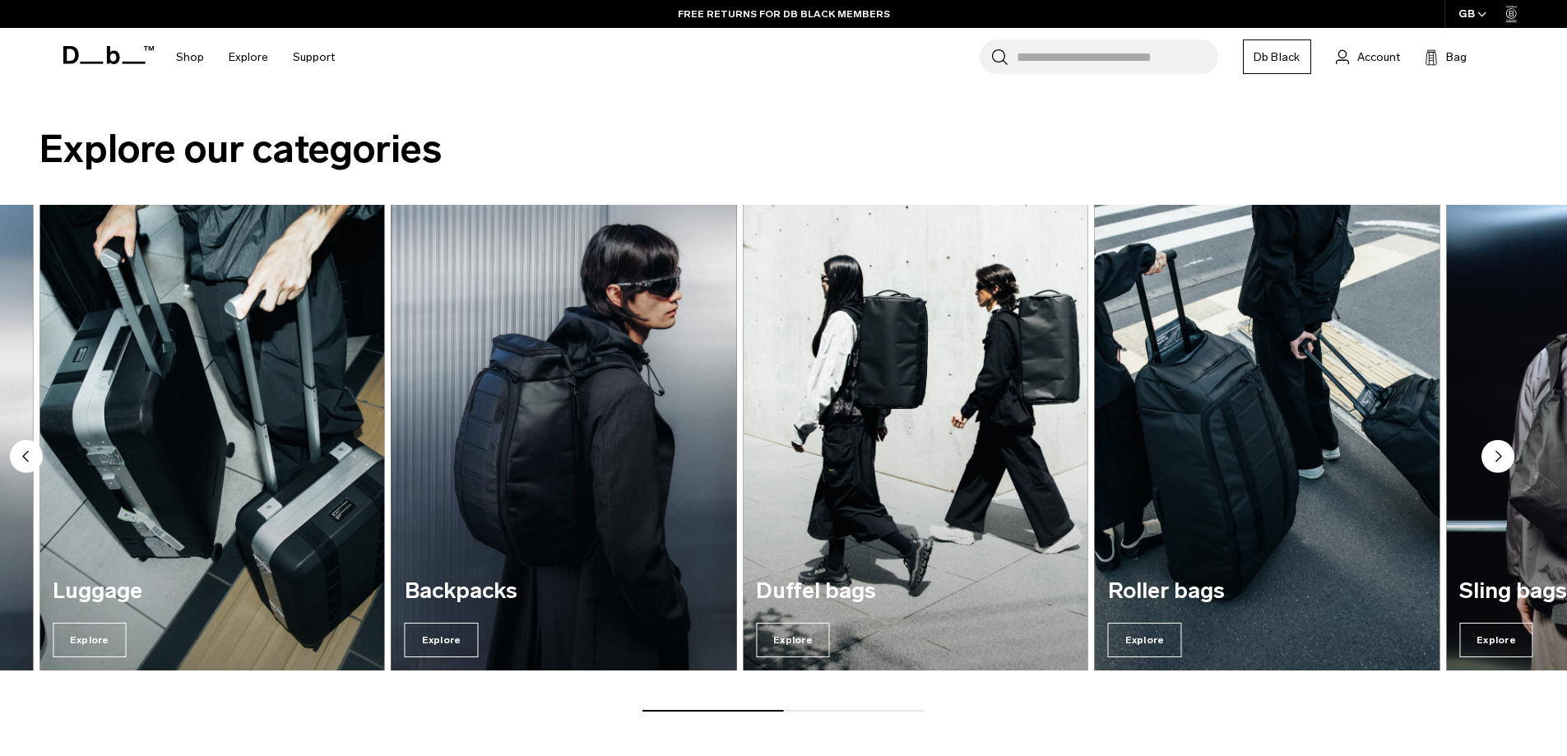
click at [688, 467] on img "3 / 7" at bounding box center [563, 437] width 355 height 480
click at [596, 470] on img "3 / 7" at bounding box center [563, 437] width 355 height 480
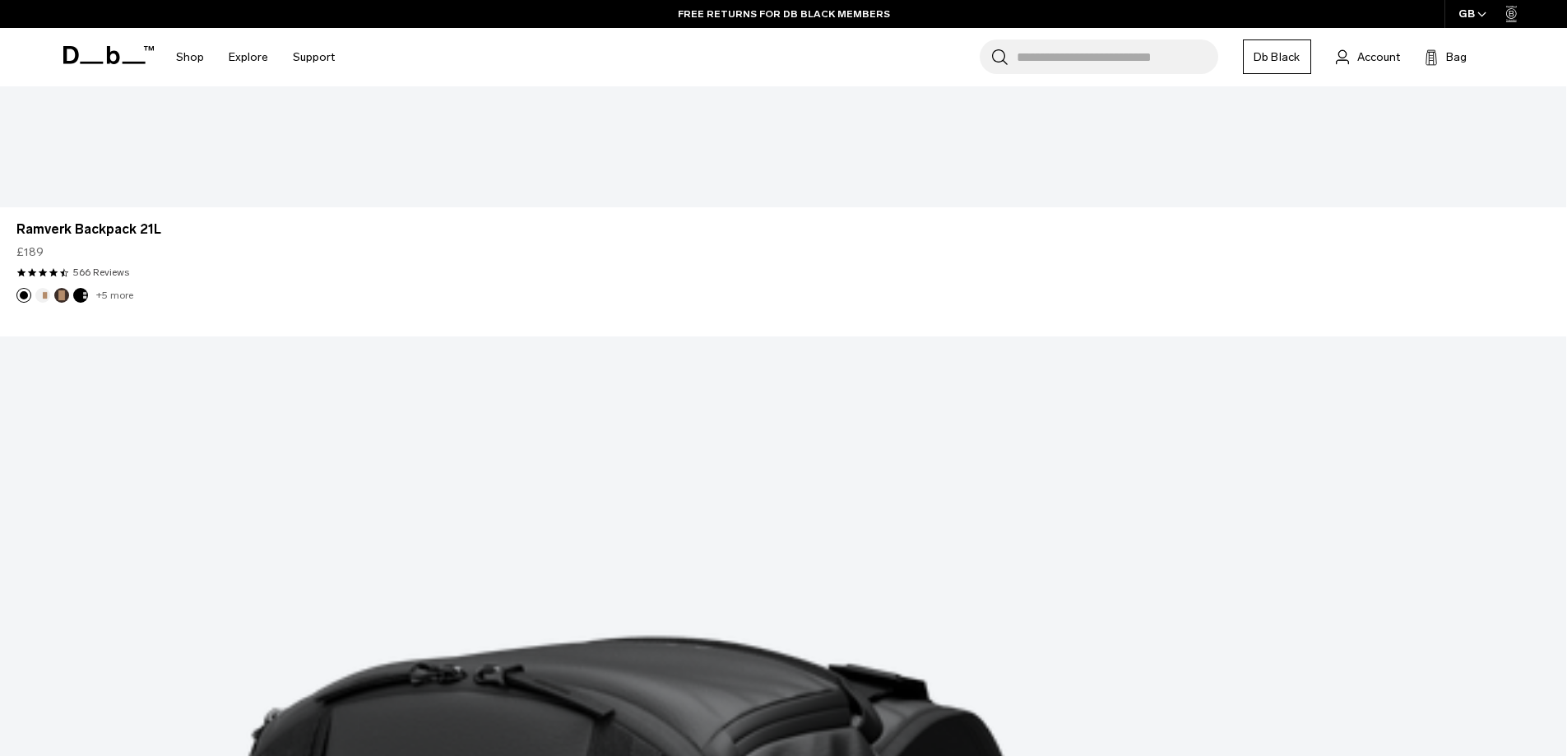
scroll to position [5758, 0]
